Goal: Task Accomplishment & Management: Complete application form

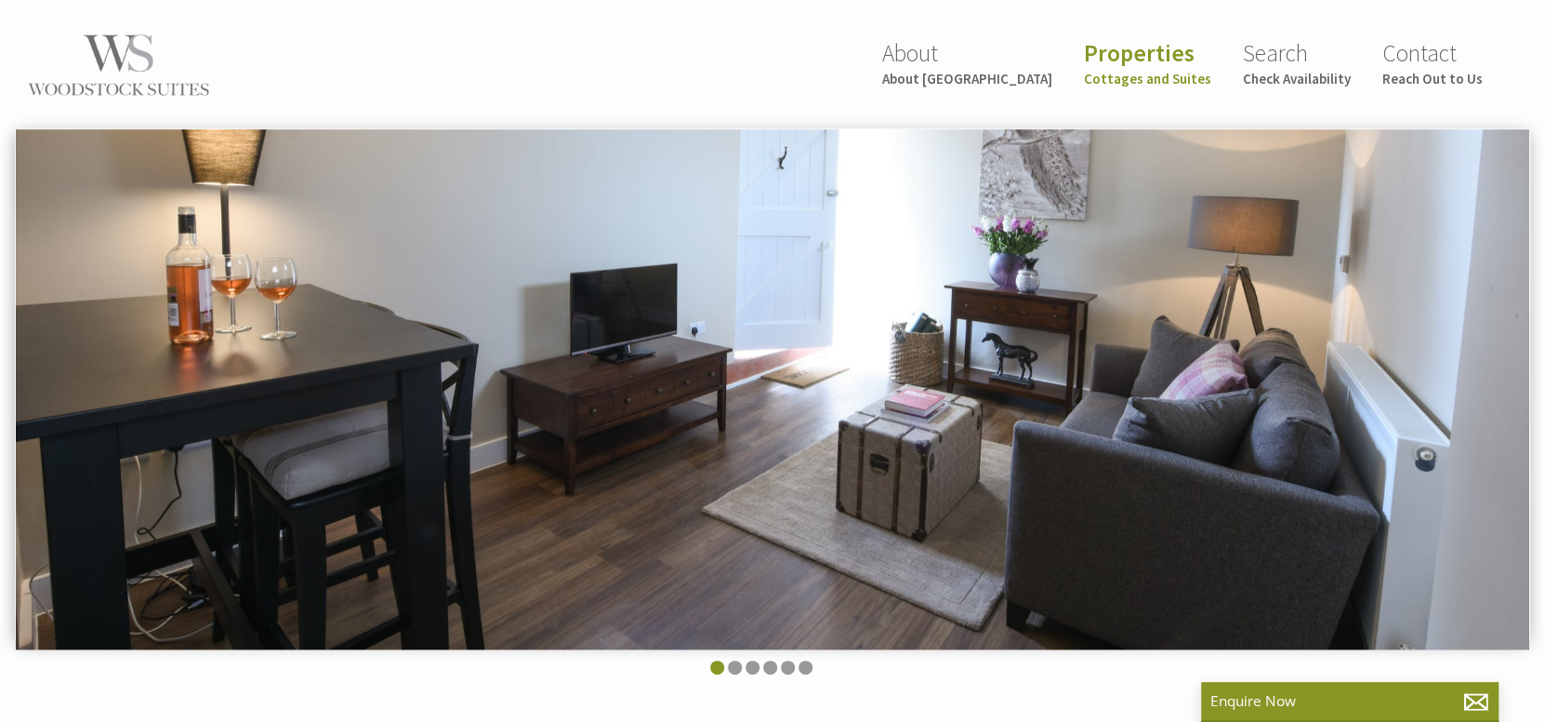
scroll to position [0, 17]
click at [1435, 77] on small "Reach Out to Us" at bounding box center [1433, 79] width 100 height 18
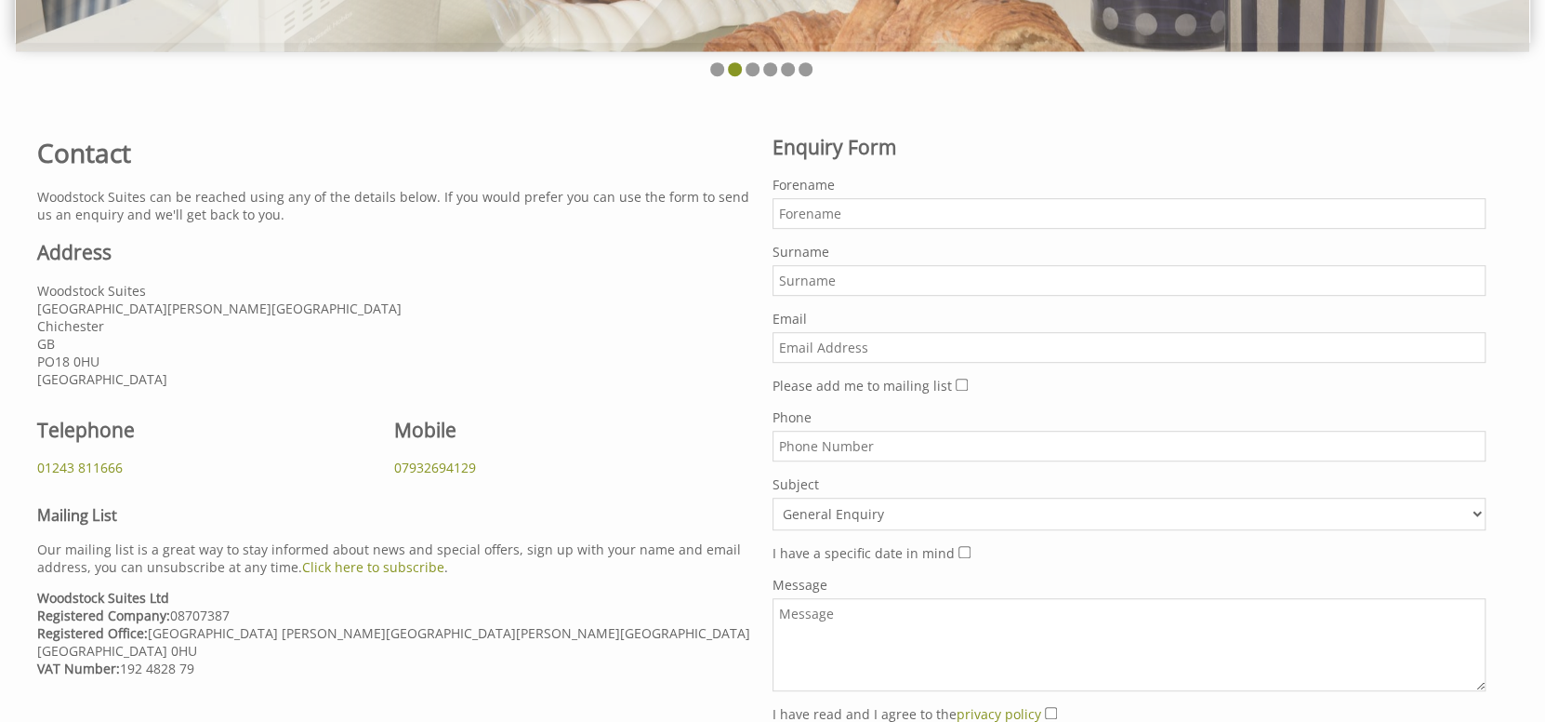
scroll to position [558, 0]
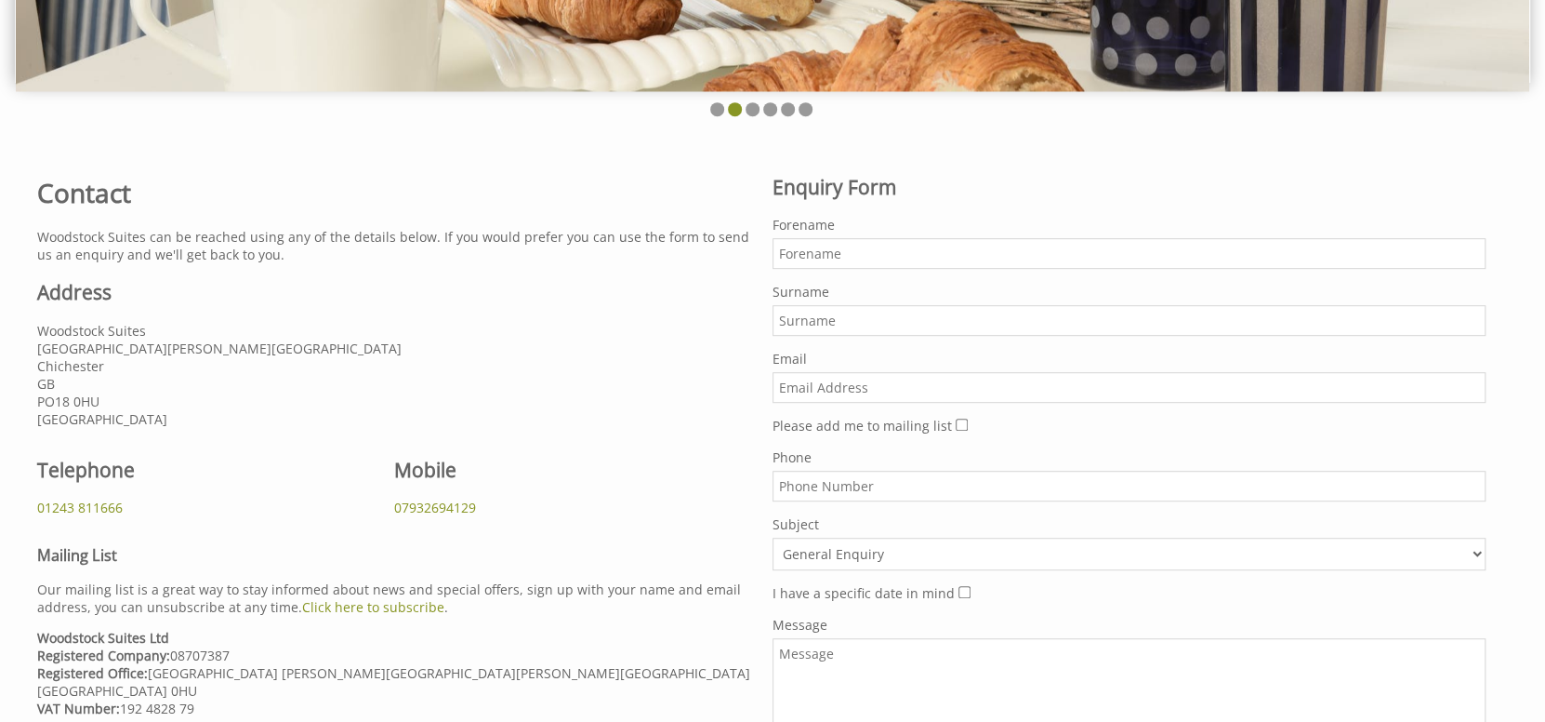
click at [855, 246] on input "Forename" at bounding box center [1129, 253] width 713 height 31
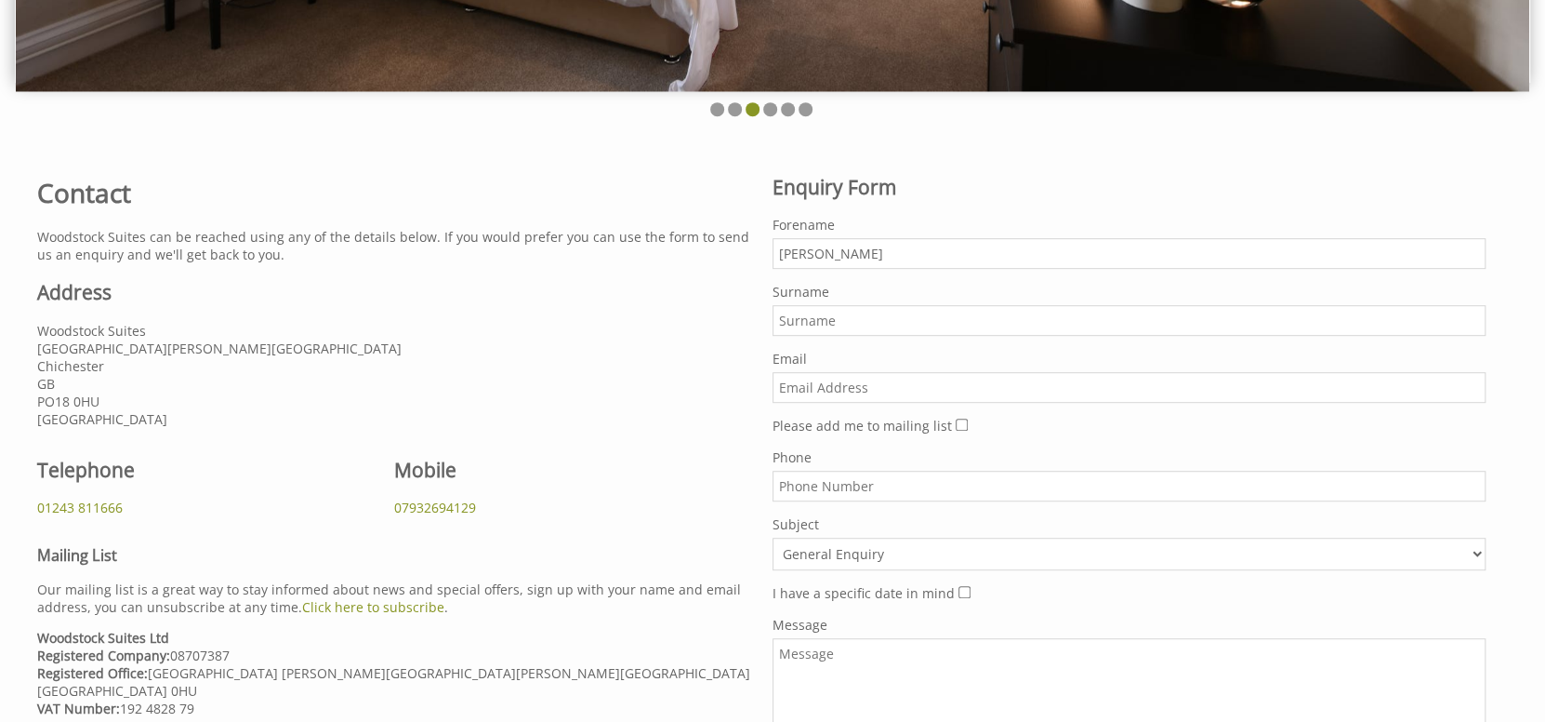
type input "[PERSON_NAME]"
click at [814, 382] on input "Email" at bounding box center [1129, 387] width 713 height 31
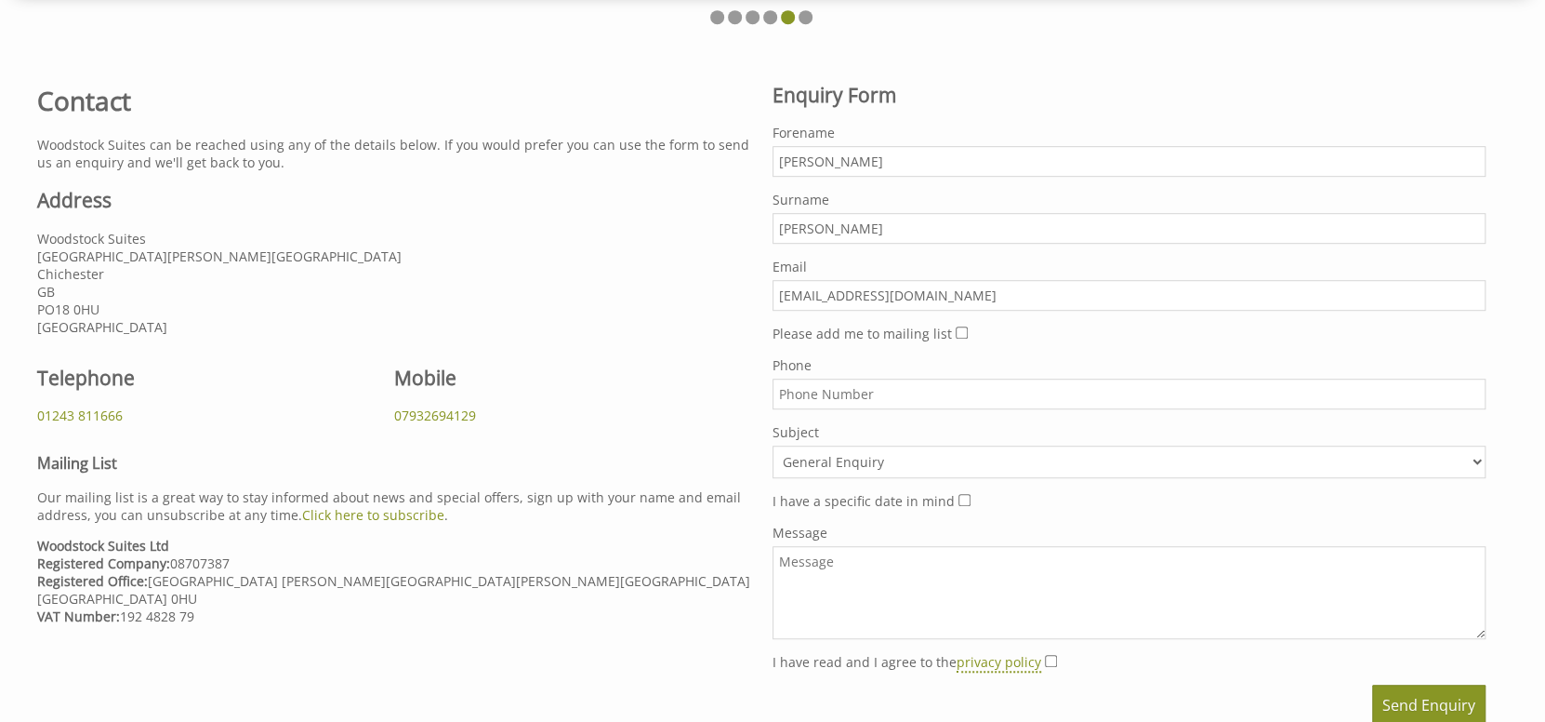
scroll to position [650, 0]
type input "[EMAIL_ADDRESS][DOMAIN_NAME]"
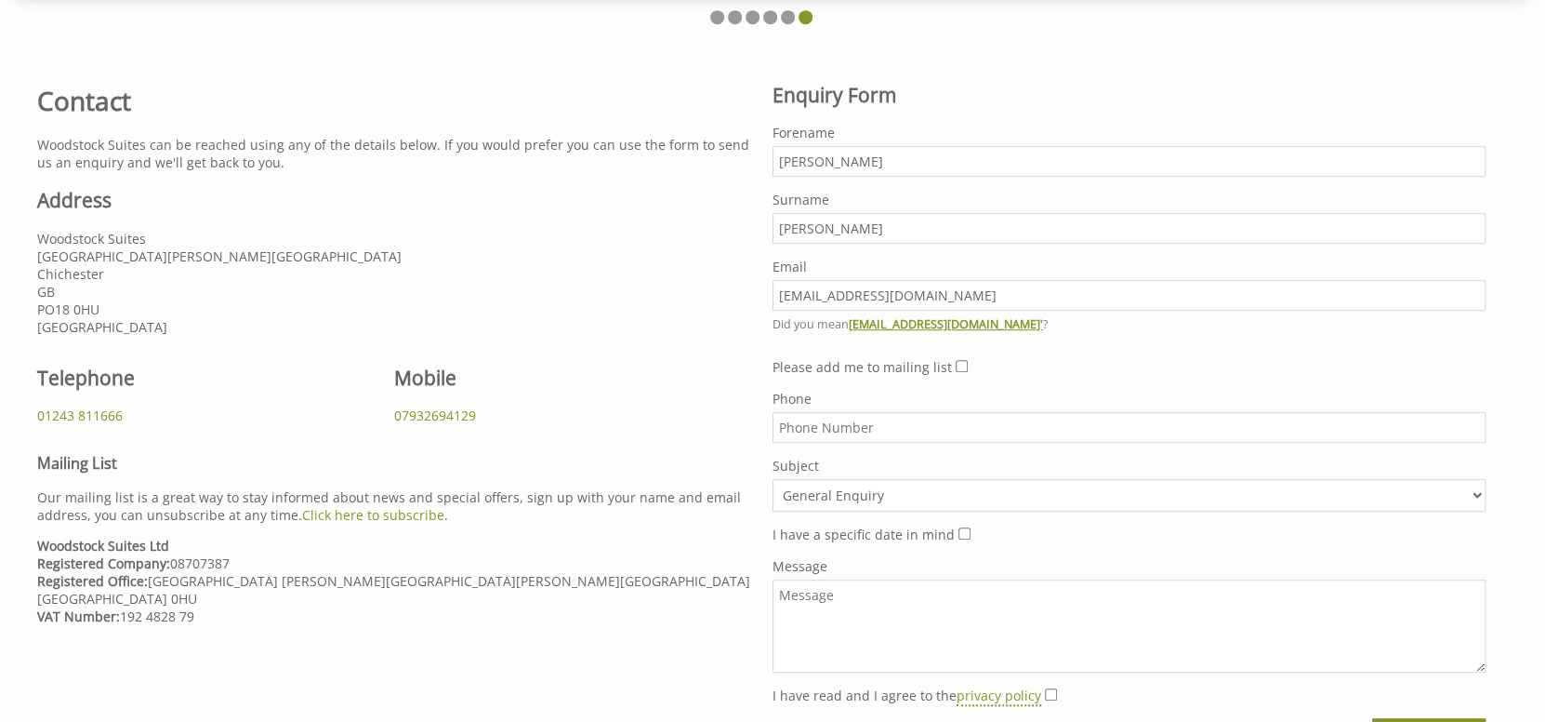
click at [812, 392] on div "Phone" at bounding box center [1129, 416] width 713 height 53
type input "[PHONE_NUMBER]"
click at [1478, 496] on select "General Enquiry [GEOGRAPHIC_DATA][PERSON_NAME] The [GEOGRAPHIC_DATA] Fordwater" at bounding box center [1129, 495] width 713 height 33
select select "24"
click at [773, 479] on select "General Enquiry [GEOGRAPHIC_DATA][PERSON_NAME] The [GEOGRAPHIC_DATA] Fordwater" at bounding box center [1129, 495] width 713 height 33
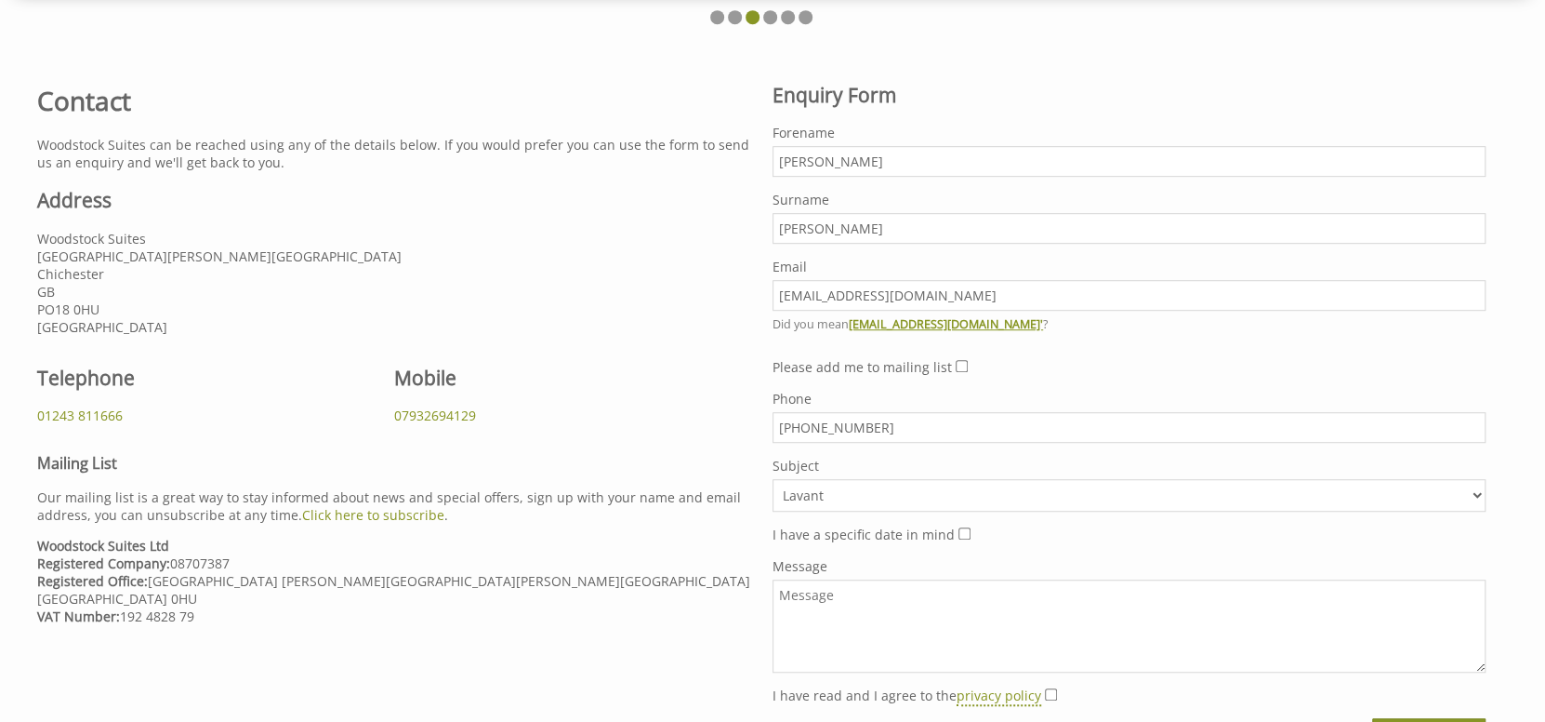
click at [959, 533] on input "I have a specific date in mind" at bounding box center [965, 533] width 12 height 12
checkbox input "true"
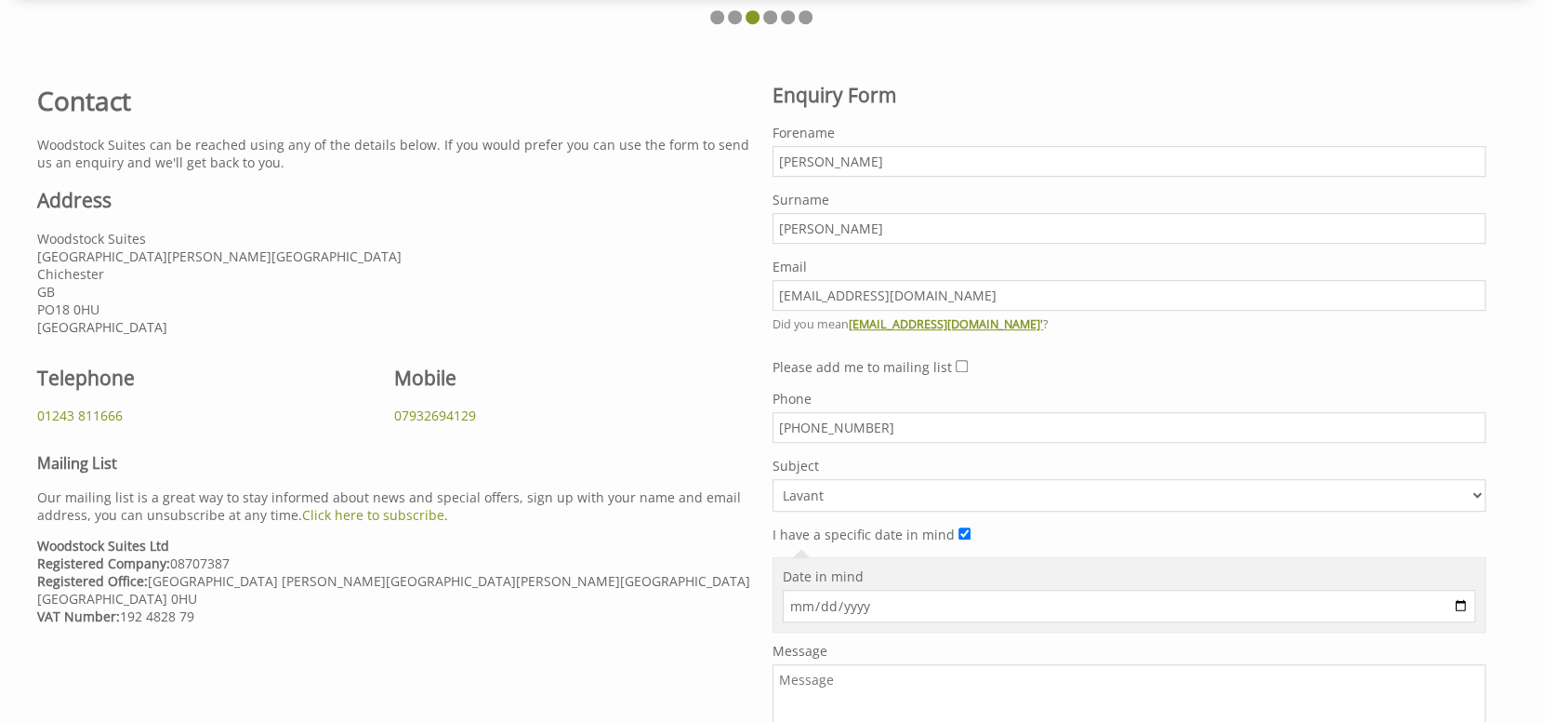
click at [886, 601] on input "Date in mind" at bounding box center [1129, 606] width 693 height 33
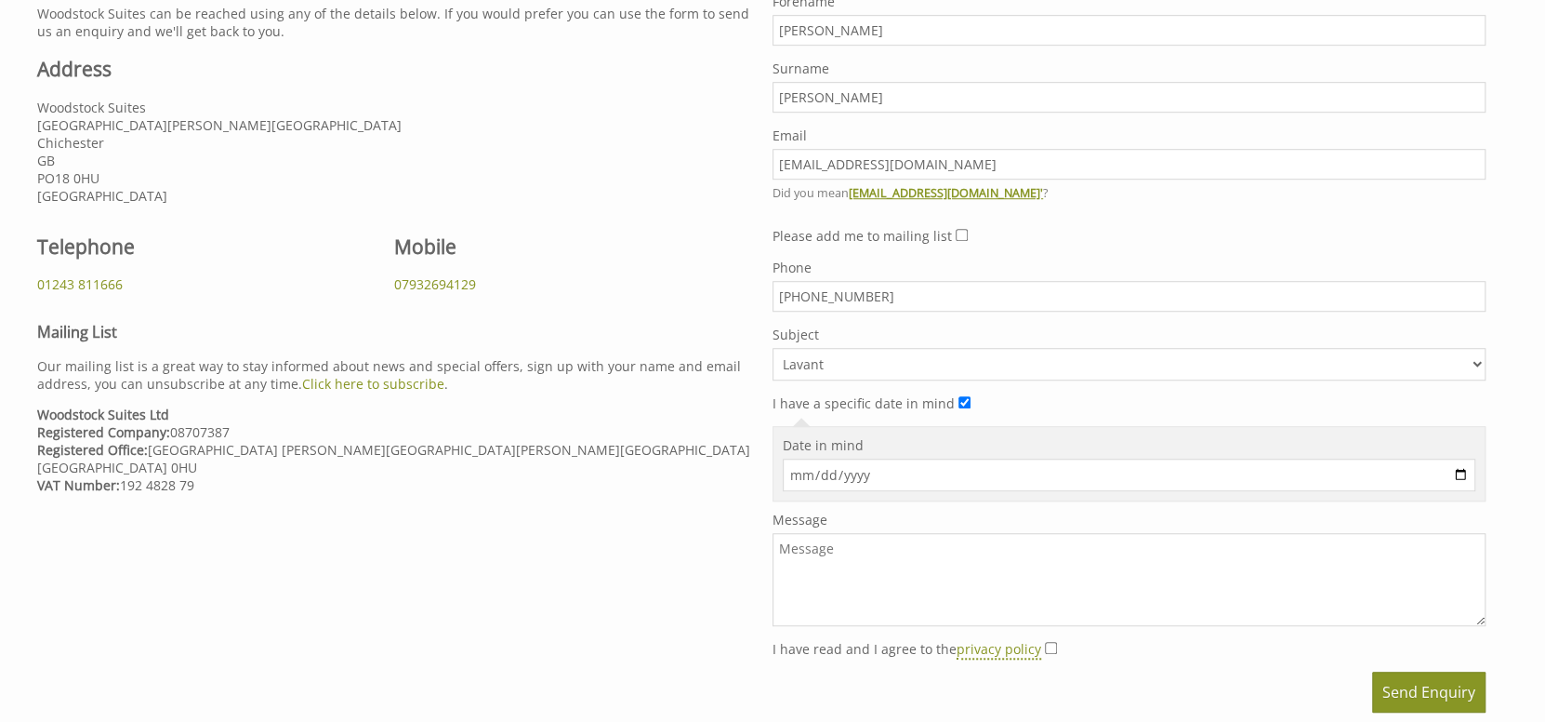
scroll to position [836, 0]
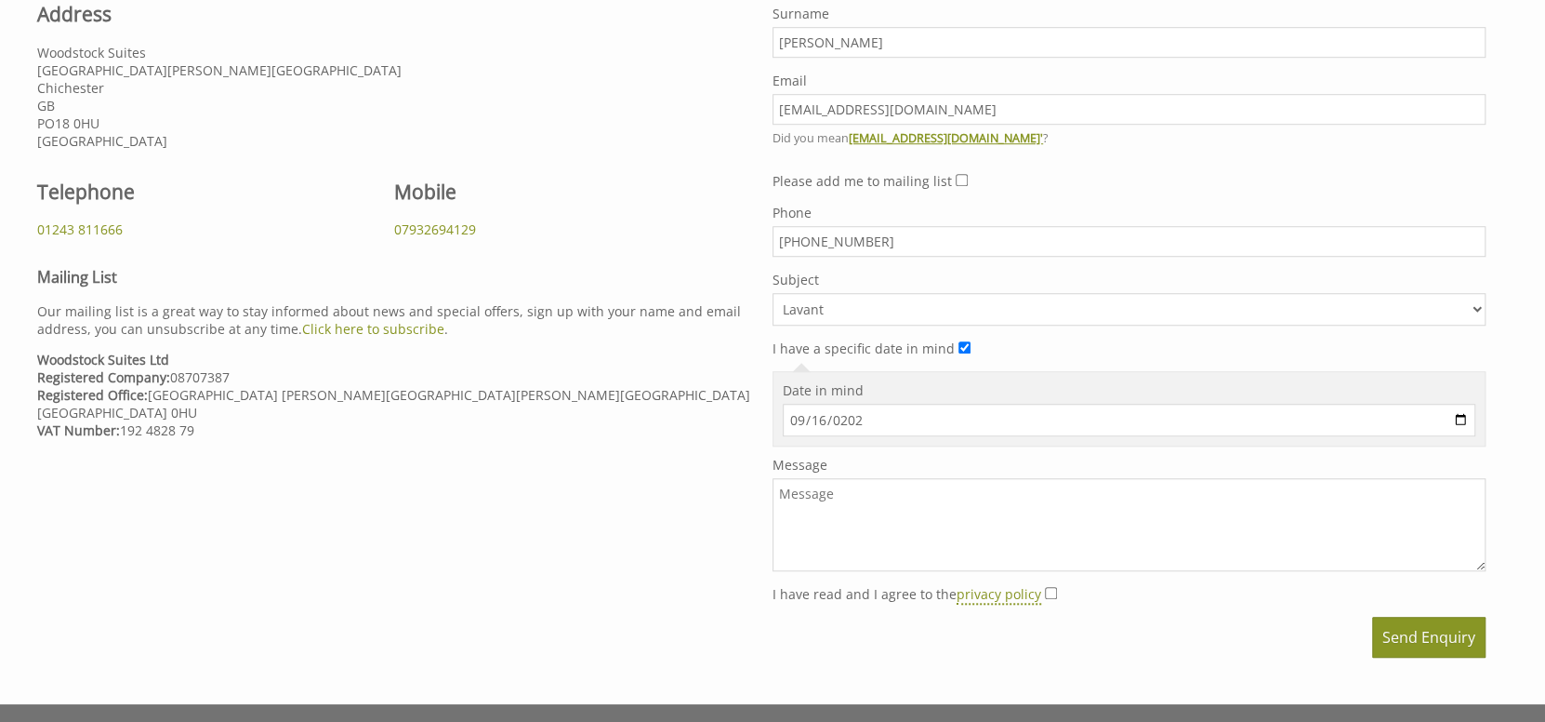
type input "[DATE]"
click at [832, 495] on textarea "Message" at bounding box center [1129, 524] width 713 height 93
click at [1361, 489] on textarea "Hello - we are looking to book a room for a week [DATE]-[DATE]. We have tickets…" at bounding box center [1129, 524] width 713 height 93
click at [1363, 491] on textarea "Hello - we are looking to book a room for a week [DATE]-[DATE]. We have tickets…" at bounding box center [1129, 524] width 713 height 93
click at [1428, 496] on textarea "Hello - we are looking to book a room for a week [DATE]-[DATE]. We have tickets…" at bounding box center [1129, 524] width 713 height 93
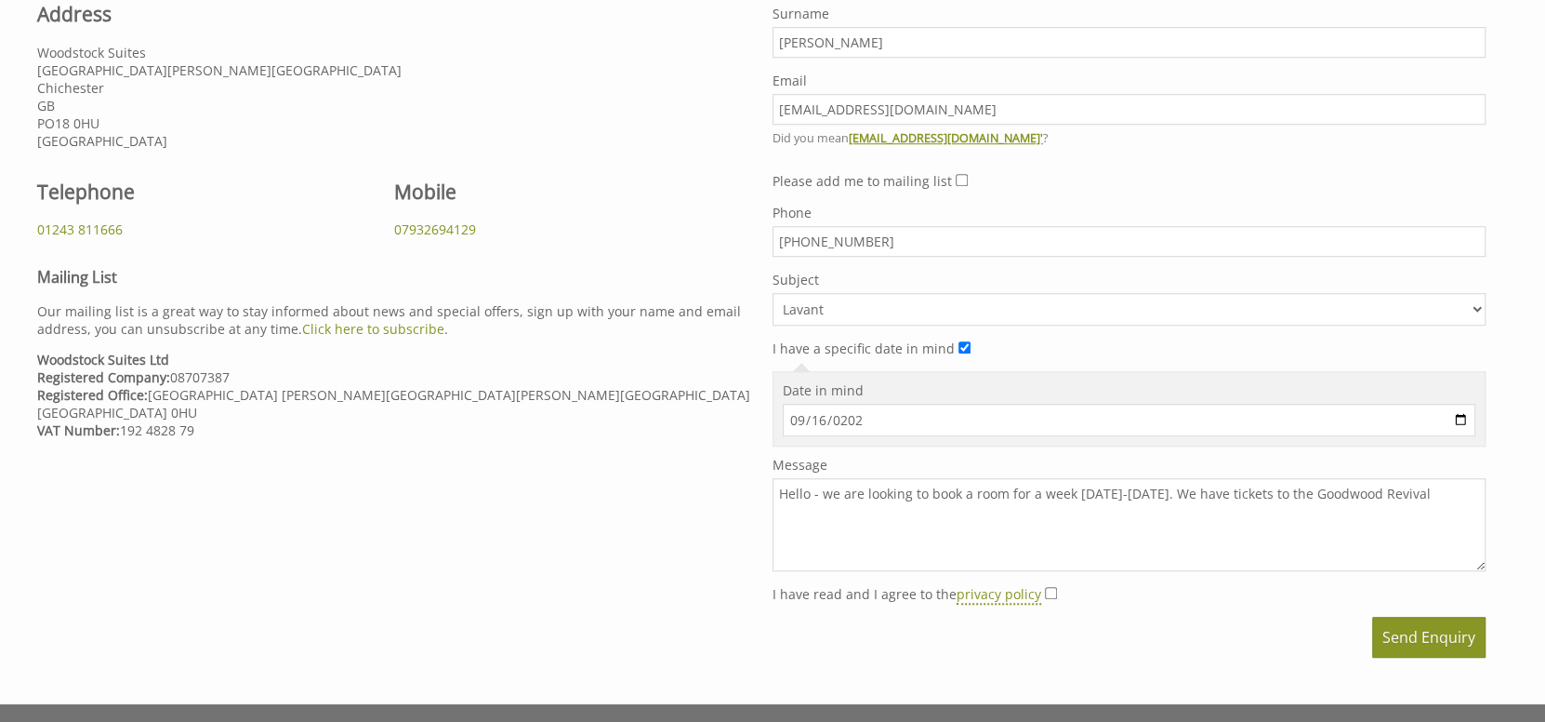
click at [1477, 496] on textarea "Hello - we are looking to book a room for a week [DATE]-[DATE]. We have tickets…" at bounding box center [1129, 524] width 713 height 93
click at [854, 508] on textarea "Hello - we are looking to book a room for a week [DATE]-[DATE]. We have tickets…" at bounding box center [1129, 524] width 713 height 93
click at [859, 510] on textarea "Hello - we are looking to book a room for a week [DATE]-[DATE]. We have tickets…" at bounding box center [1129, 524] width 713 height 93
click at [803, 510] on textarea "Hello - we are looking to book a room for a week [DATE]-[DATE]. We have tickets…" at bounding box center [1129, 524] width 713 height 93
click at [983, 512] on textarea "Hello - we are looking to book a room for a week [DATE]-[DATE]. We have tickets…" at bounding box center [1129, 524] width 713 height 93
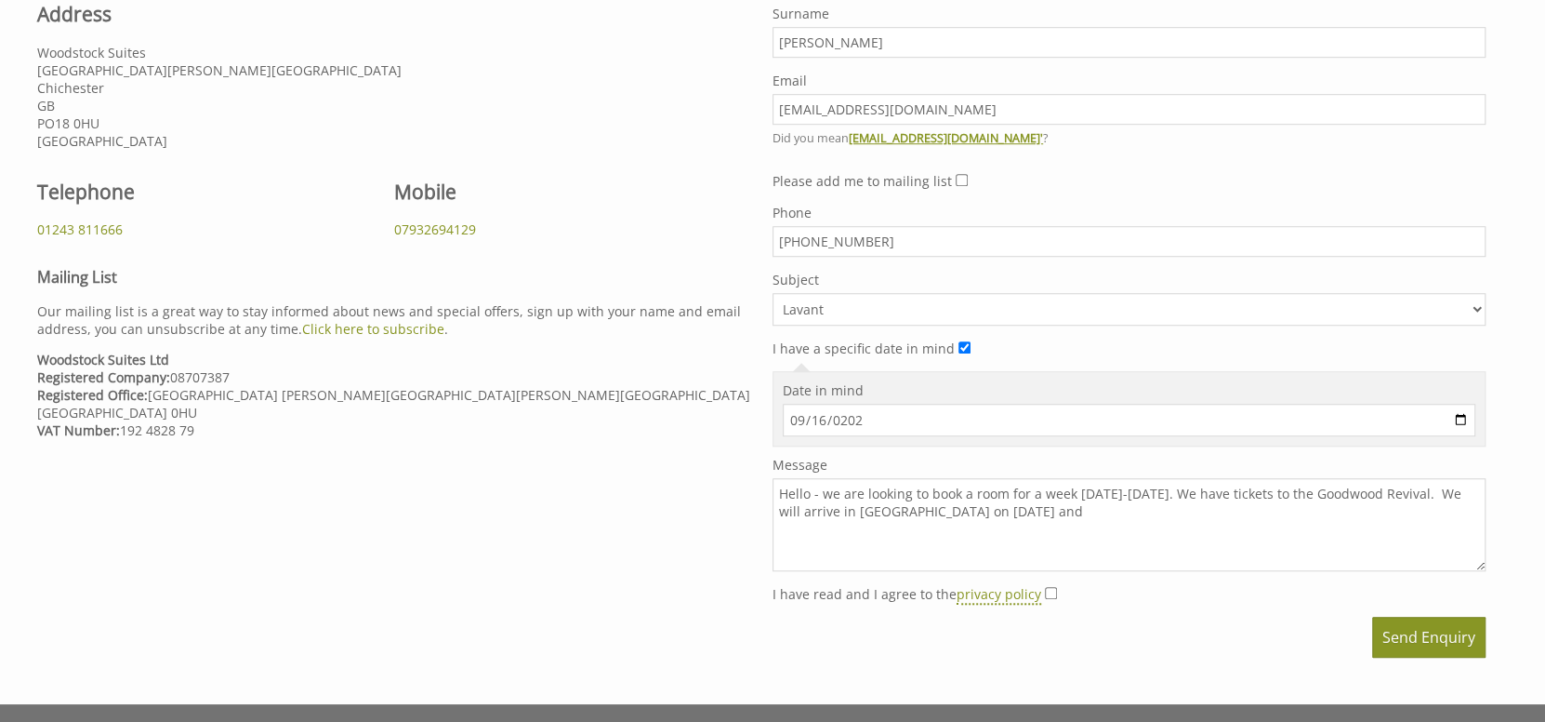
drag, startPoint x: 850, startPoint y: 511, endPoint x: 803, endPoint y: 517, distance: 46.8
click at [803, 517] on textarea "Hello - we are looking to book a room for a week [DATE]-[DATE]. We have tickets…" at bounding box center [1129, 524] width 713 height 93
click at [1066, 511] on textarea "Hello - we are looking to book a room for a week [DATE]-[DATE]. We have tickets…" at bounding box center [1129, 524] width 713 height 93
click at [820, 511] on textarea "Hello - we are looking to book a room for a week [DATE]-[DATE]. We have tickets…" at bounding box center [1129, 524] width 713 height 93
click at [1115, 504] on textarea "Hello - we are looking to book a room for a week [DATE]-[DATE]. We have tickets…" at bounding box center [1129, 524] width 713 height 93
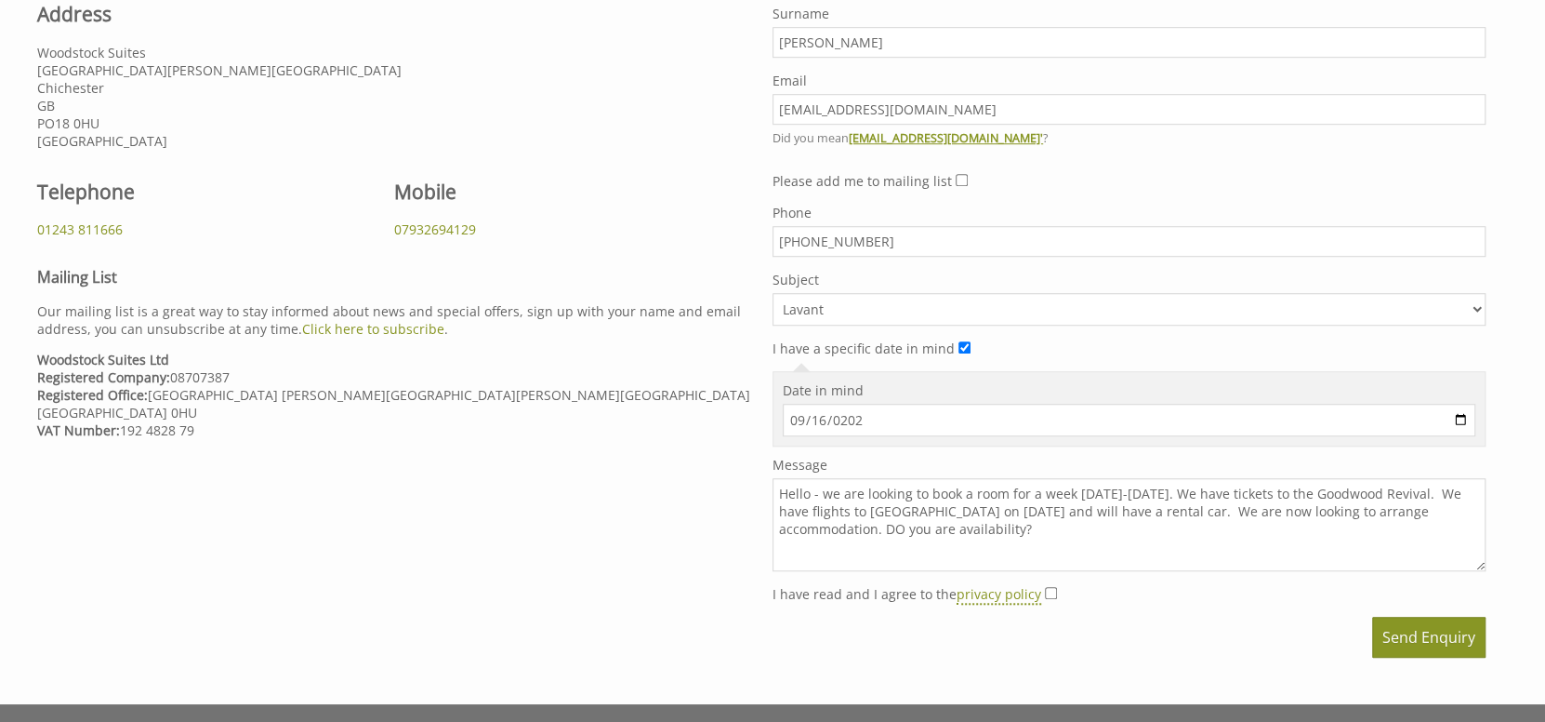
click at [897, 527] on textarea "Hello - we are looking to book a room for a week [DATE]-[DATE]. We have tickets…" at bounding box center [1129, 524] width 713 height 93
click at [1061, 526] on textarea "Hello - we are looking to book a room for a week [DATE]-[DATE]. We have tickets…" at bounding box center [1129, 524] width 713 height 93
drag, startPoint x: 949, startPoint y: 525, endPoint x: 932, endPoint y: 531, distance: 18.5
click at [932, 531] on textarea "Hello - we are looking to book a room for a week [DATE]-[DATE]. We have tickets…" at bounding box center [1129, 524] width 713 height 93
drag, startPoint x: 821, startPoint y: 493, endPoint x: 809, endPoint y: 493, distance: 12.1
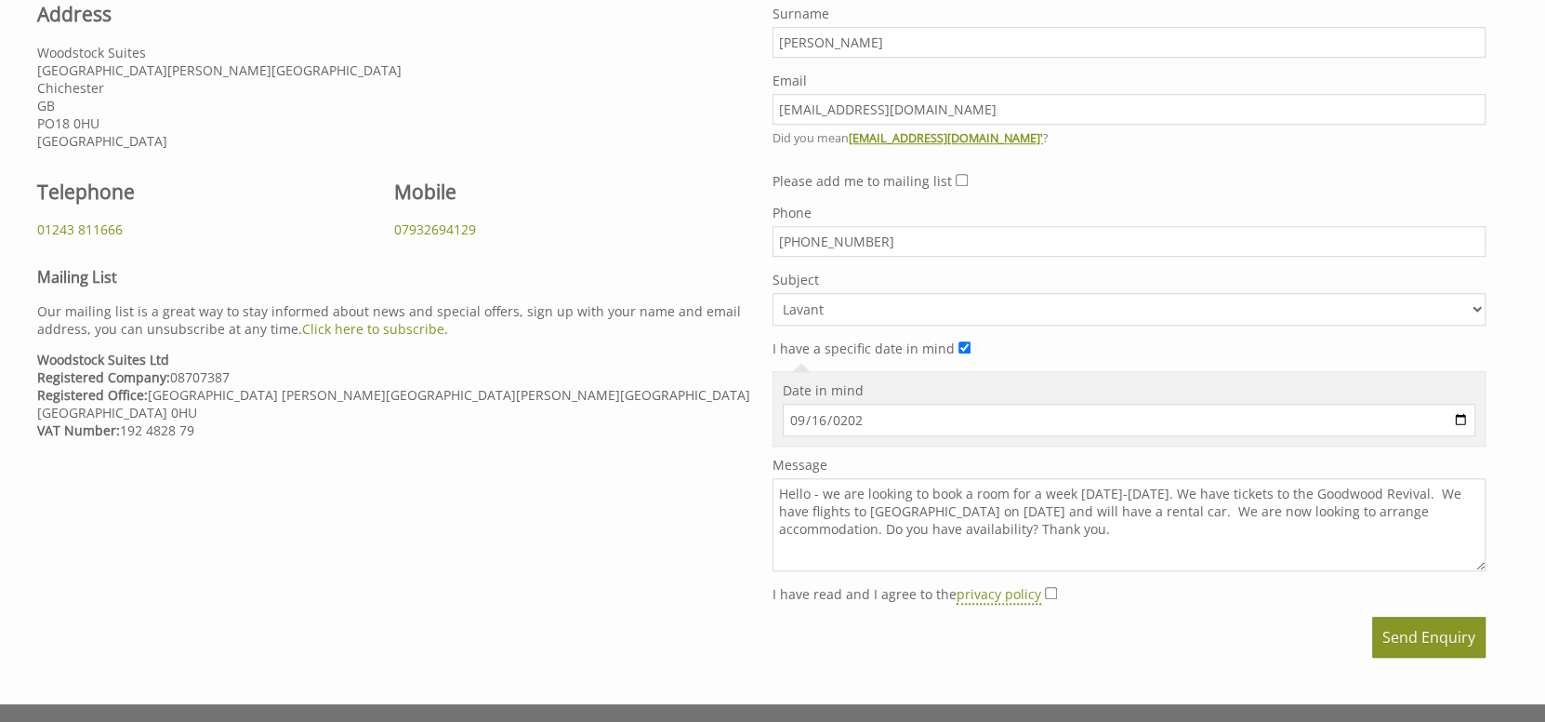
click at [809, 493] on textarea "Hello - we are looking to book a room for a week [DATE]-[DATE]. We have tickets…" at bounding box center [1129, 524] width 713 height 93
click at [817, 491] on textarea "Hello. we are looking to book a room for a week [DATE]-[DATE]. We have tickets …" at bounding box center [1129, 524] width 713 height 93
click at [1121, 529] on textarea "Hello. We are looking to book a room for a week [DATE]-[DATE]. We have tickets …" at bounding box center [1129, 524] width 713 height 93
click at [1211, 494] on textarea "Hello. We are looking to book a room for a week [DATE]-[DATE]. We have tickets …" at bounding box center [1129, 524] width 713 height 93
click at [1027, 494] on textarea "Hello. We are looking to book a room for a week [DATE]-[DATE] for 2 persons. We…" at bounding box center [1129, 524] width 713 height 93
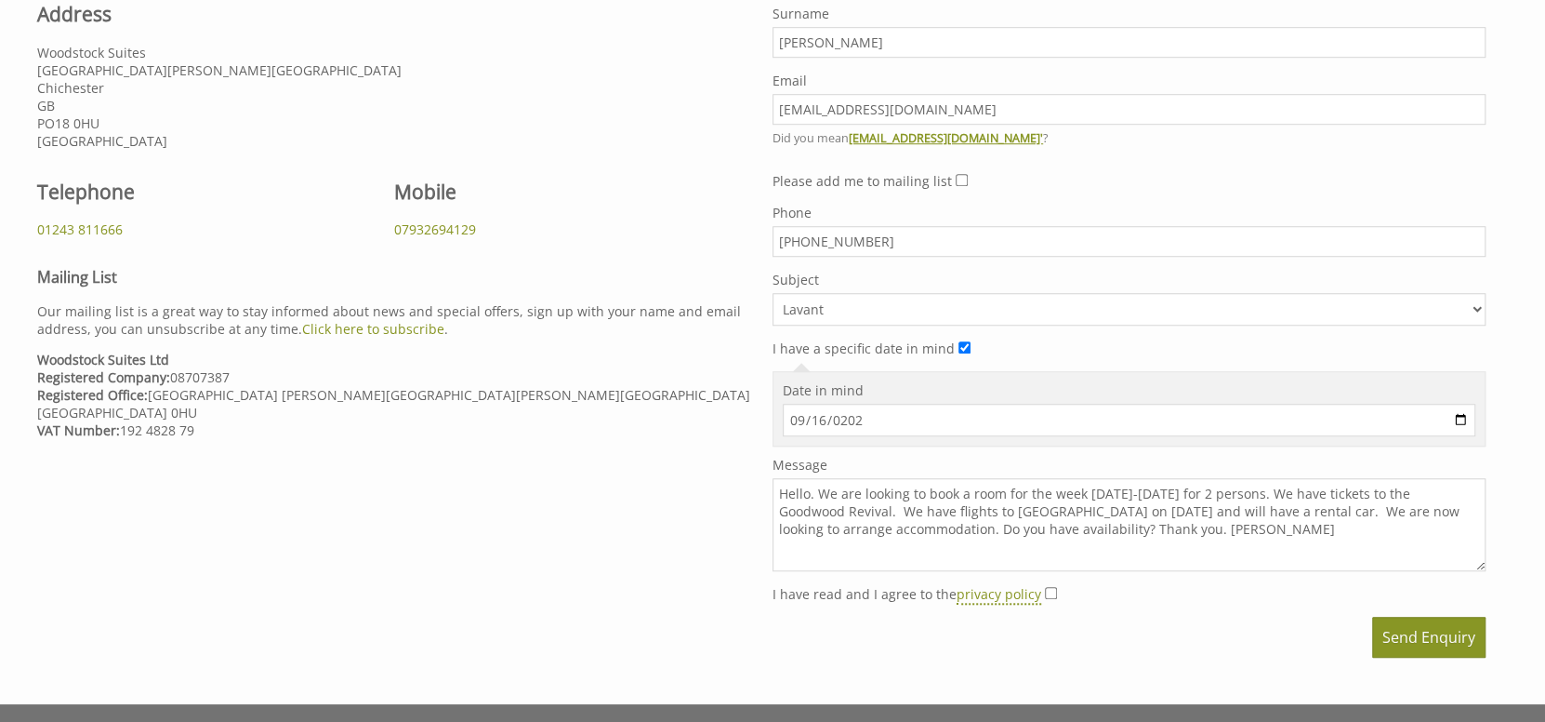
click at [1210, 535] on textarea "Hello. We are looking to book a room for the week [DATE]-[DATE] for 2 persons. …" at bounding box center [1129, 524] width 713 height 93
type textarea "Hello. We are looking to book a room for the week [DATE]-[DATE] for 2 persons. …"
click at [1045, 594] on input "I have read and I agree to the privacy policy" at bounding box center [1051, 593] width 12 height 12
checkbox input "true"
click at [1434, 632] on button "Send Enquiry" at bounding box center [1428, 636] width 113 height 41
